Goal: Navigation & Orientation: Go to known website

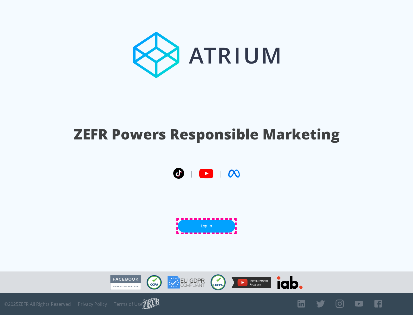
click at [206, 226] on link "Log In" at bounding box center [206, 226] width 57 height 13
